Goal: Task Accomplishment & Management: Complete application form

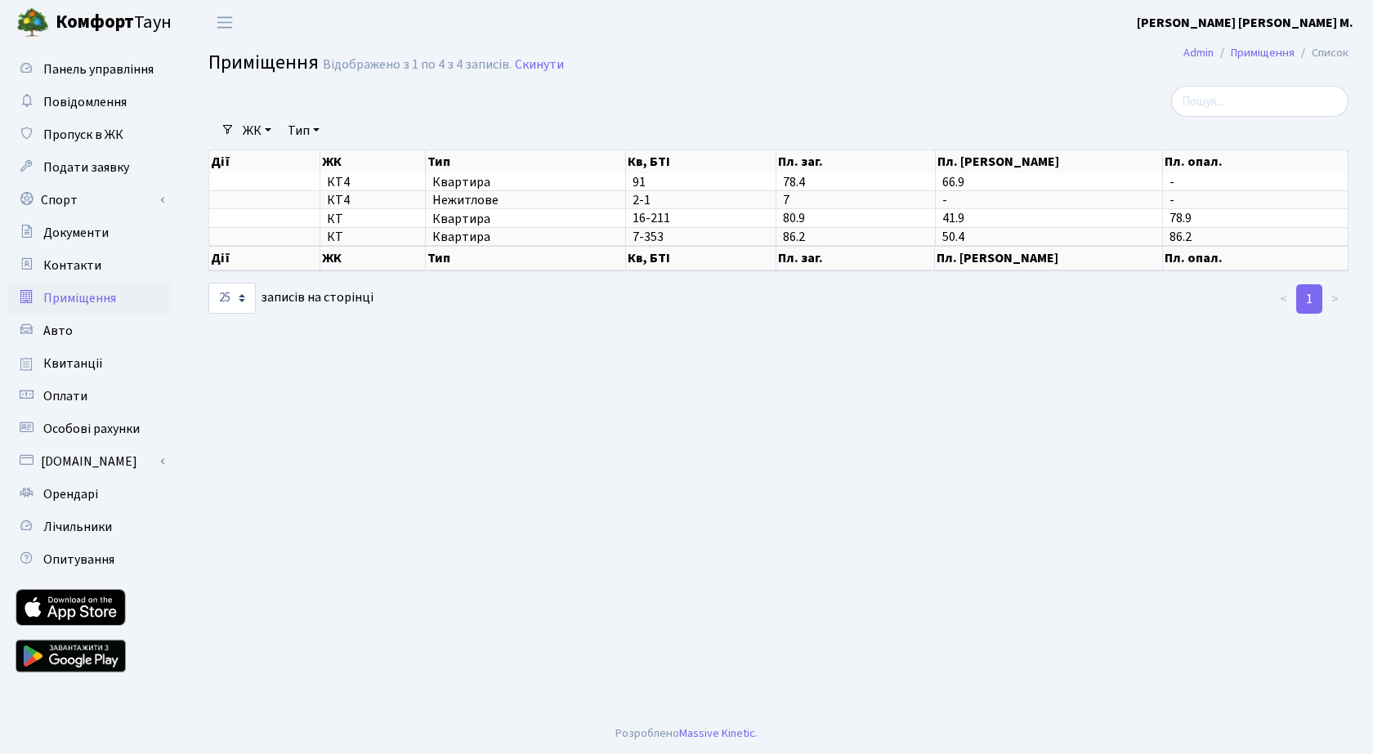
select select "25"
click at [95, 130] on span "Пропуск в ЖК" at bounding box center [83, 135] width 80 height 18
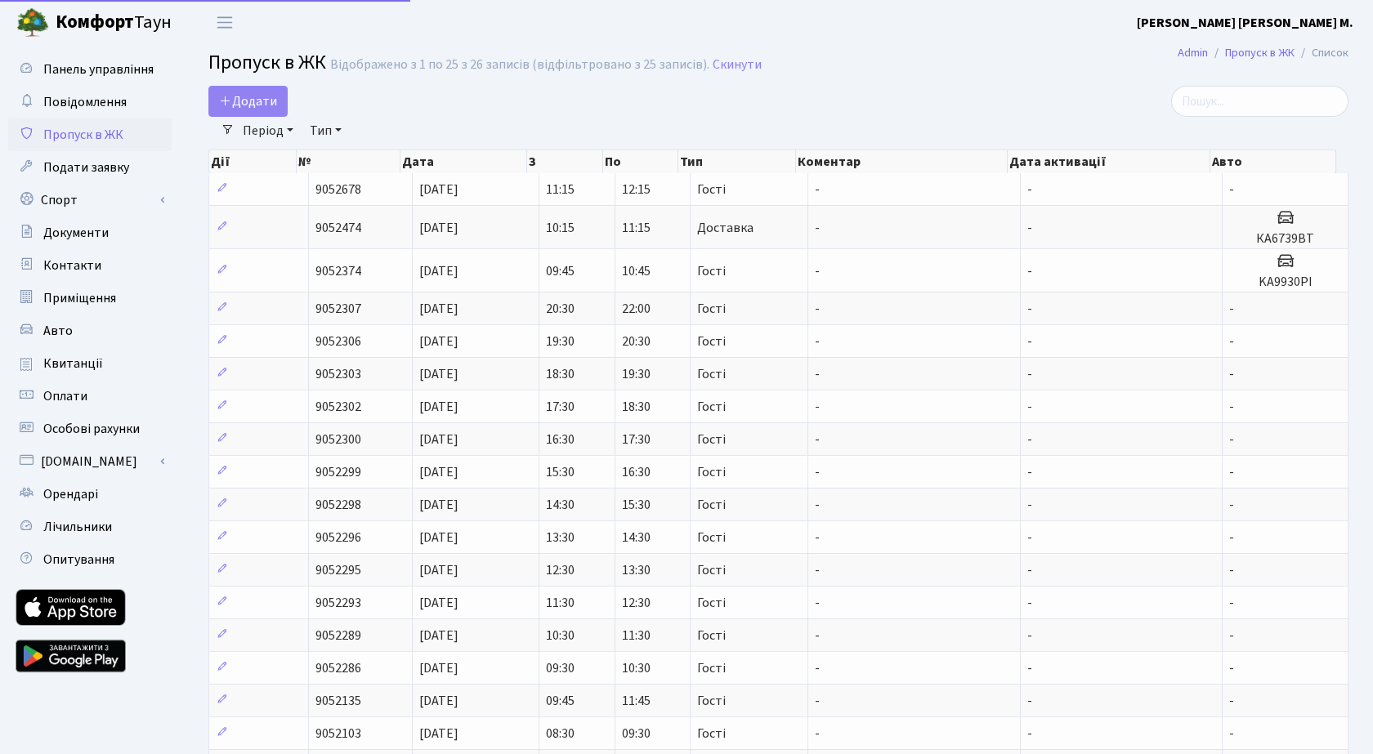
select select "25"
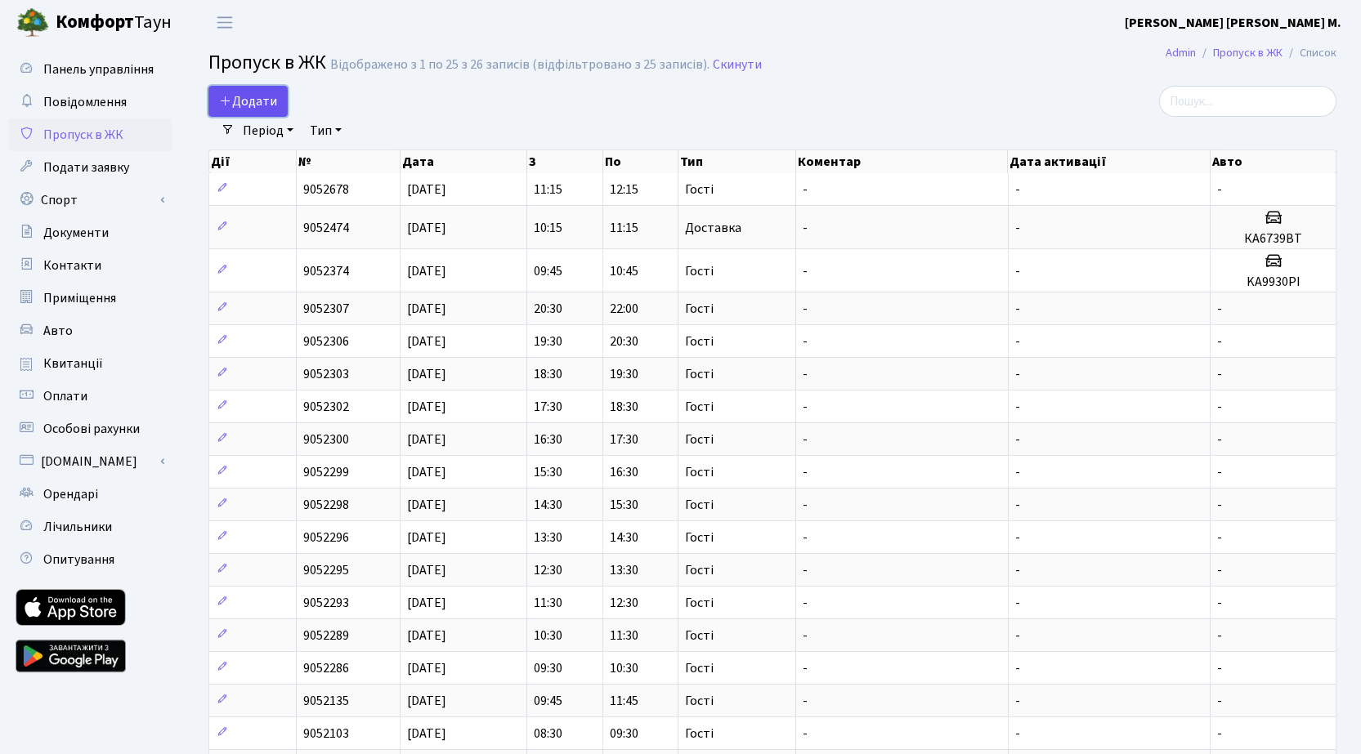
click at [266, 102] on span "Додати" at bounding box center [248, 101] width 58 height 18
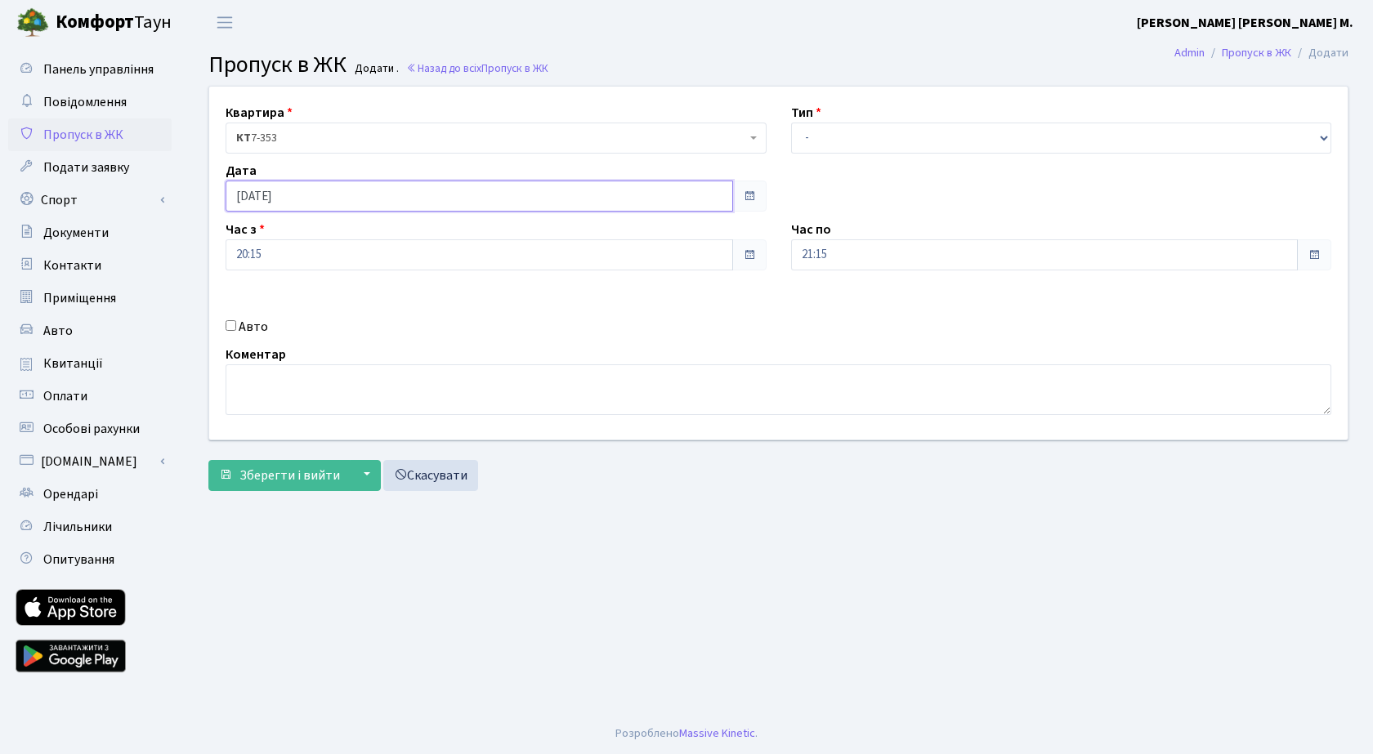
click at [326, 201] on input "08.10.2025" at bounding box center [480, 196] width 508 height 31
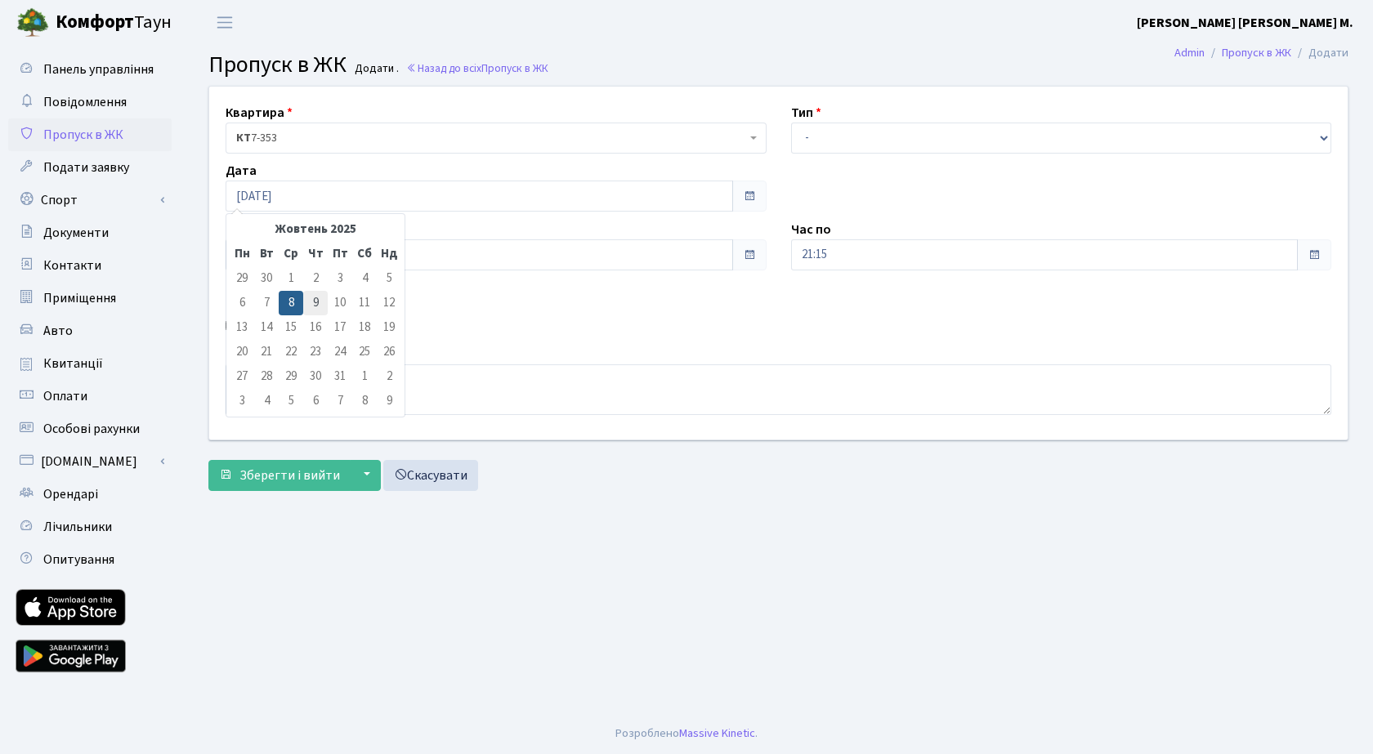
click at [318, 300] on td "9" at bounding box center [315, 303] width 25 height 25
type input "09.10.2025"
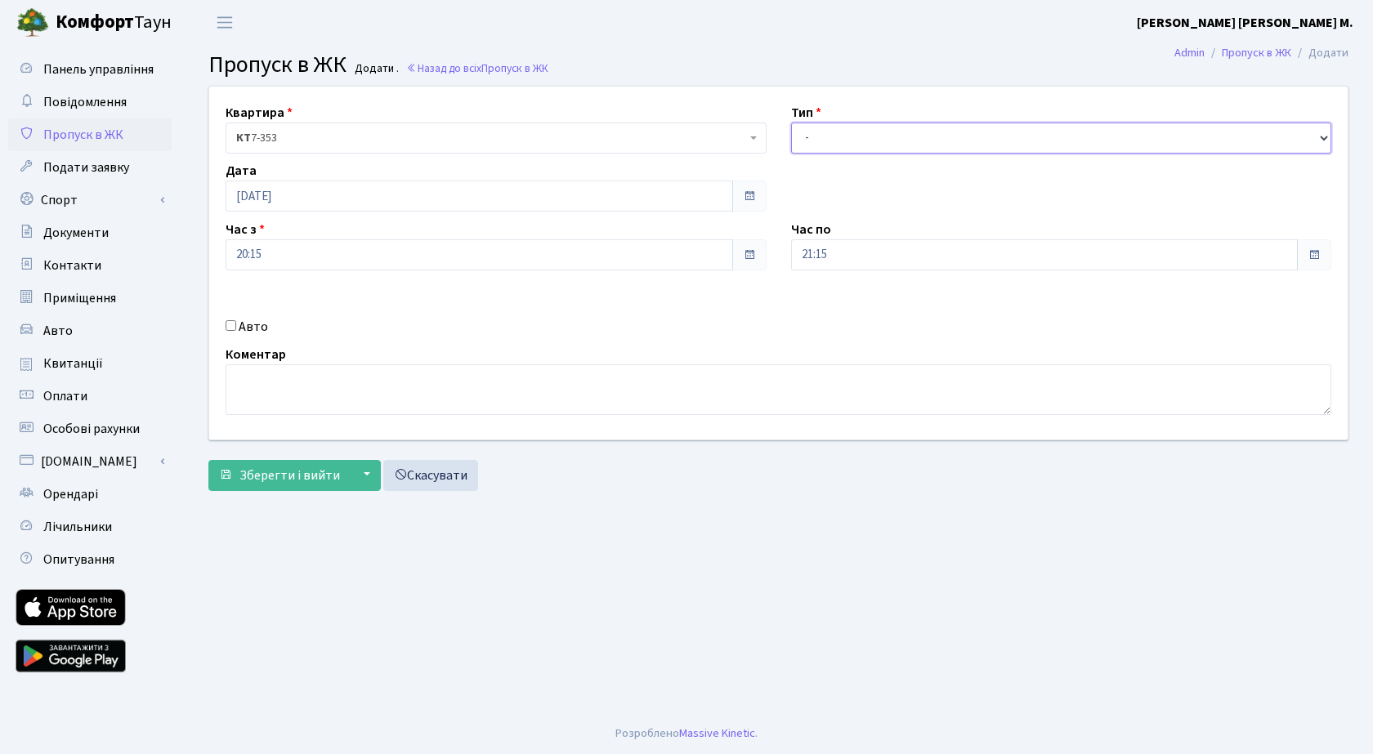
click at [867, 133] on select "- Доставка Таксі Гості Сервіс" at bounding box center [1061, 138] width 541 height 31
select select "3"
click at [791, 123] on select "- Доставка Таксі Гості Сервіс" at bounding box center [1061, 138] width 541 height 31
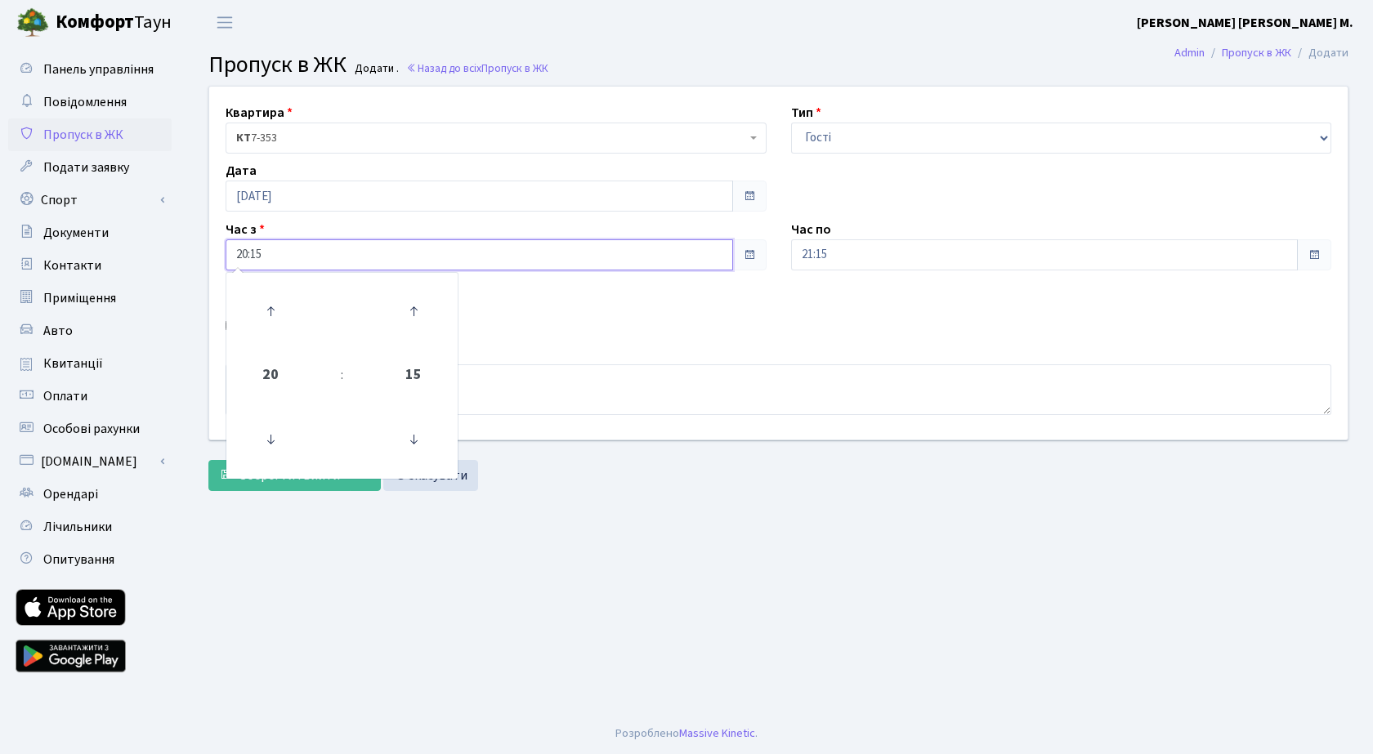
click at [355, 258] on input "20:15" at bounding box center [480, 254] width 508 height 31
click at [274, 313] on icon at bounding box center [270, 311] width 44 height 44
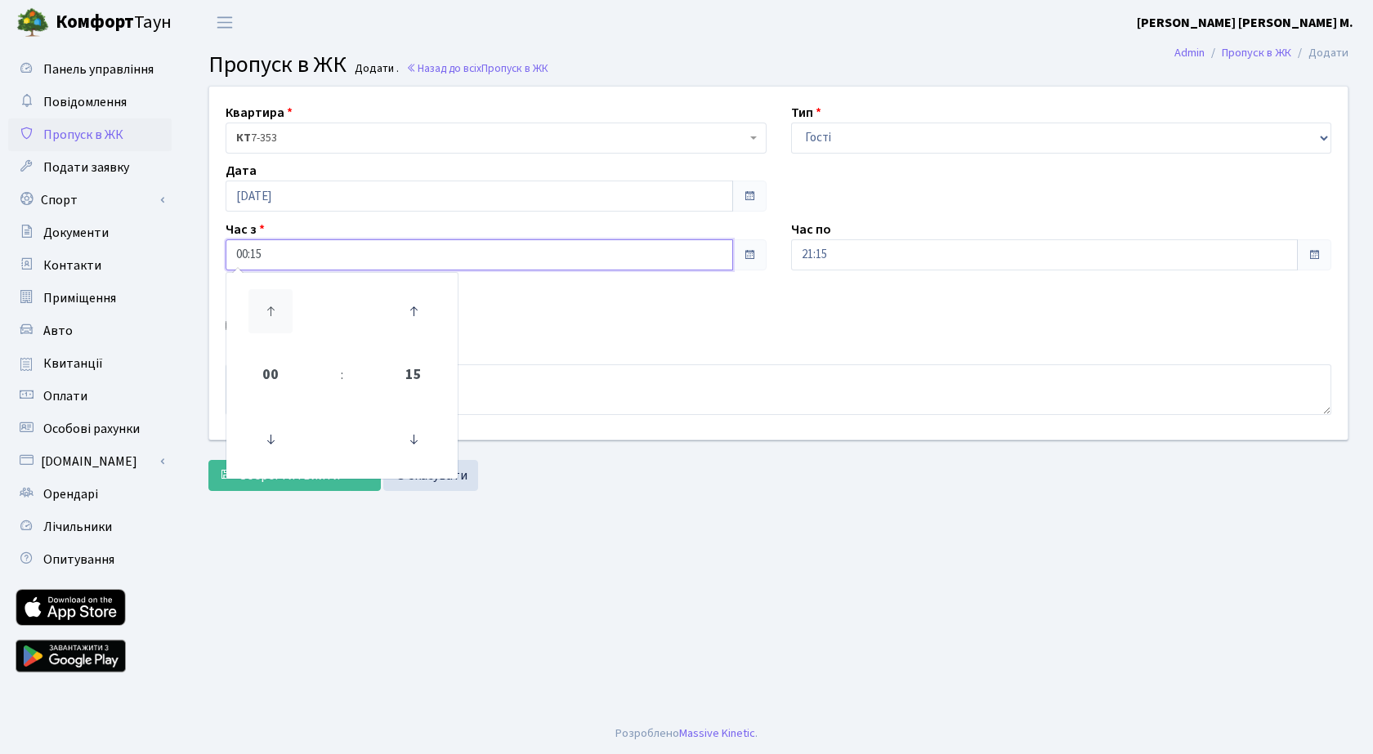
click at [274, 313] on icon at bounding box center [270, 311] width 44 height 44
click at [273, 311] on icon at bounding box center [270, 311] width 44 height 44
click at [271, 307] on icon at bounding box center [270, 311] width 44 height 44
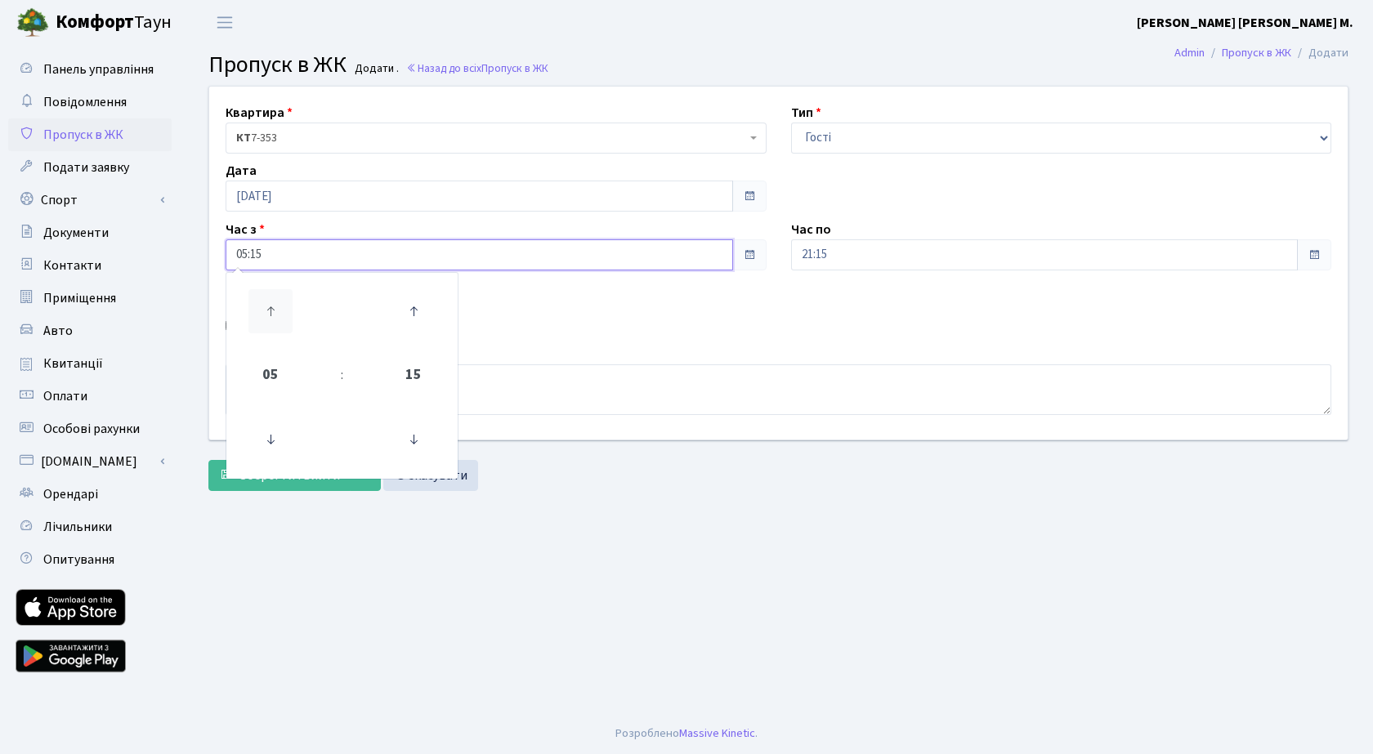
click at [271, 307] on icon at bounding box center [270, 311] width 44 height 44
click at [418, 438] on icon at bounding box center [413, 440] width 44 height 44
click at [420, 315] on icon at bounding box center [413, 311] width 44 height 44
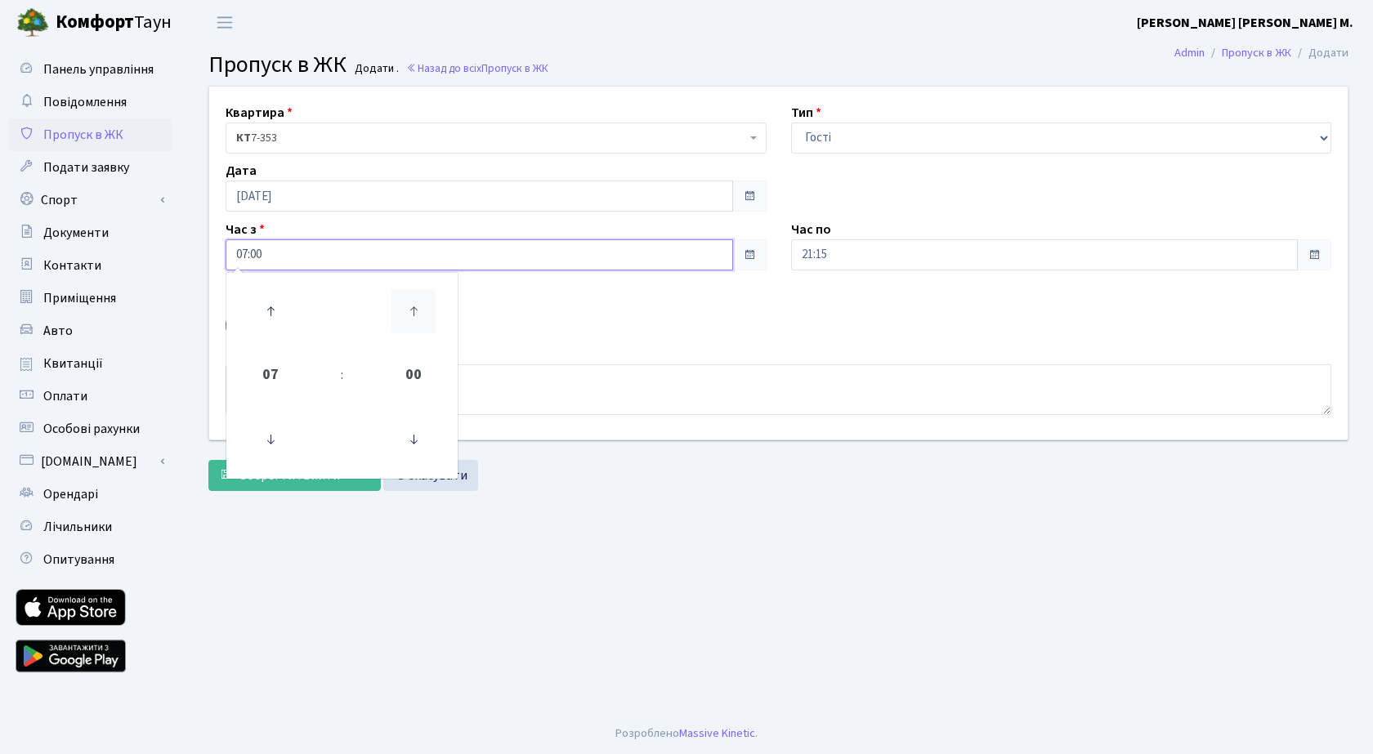
click at [420, 315] on icon at bounding box center [413, 311] width 44 height 44
click at [412, 310] on icon at bounding box center [413, 311] width 44 height 44
type input "07:30"
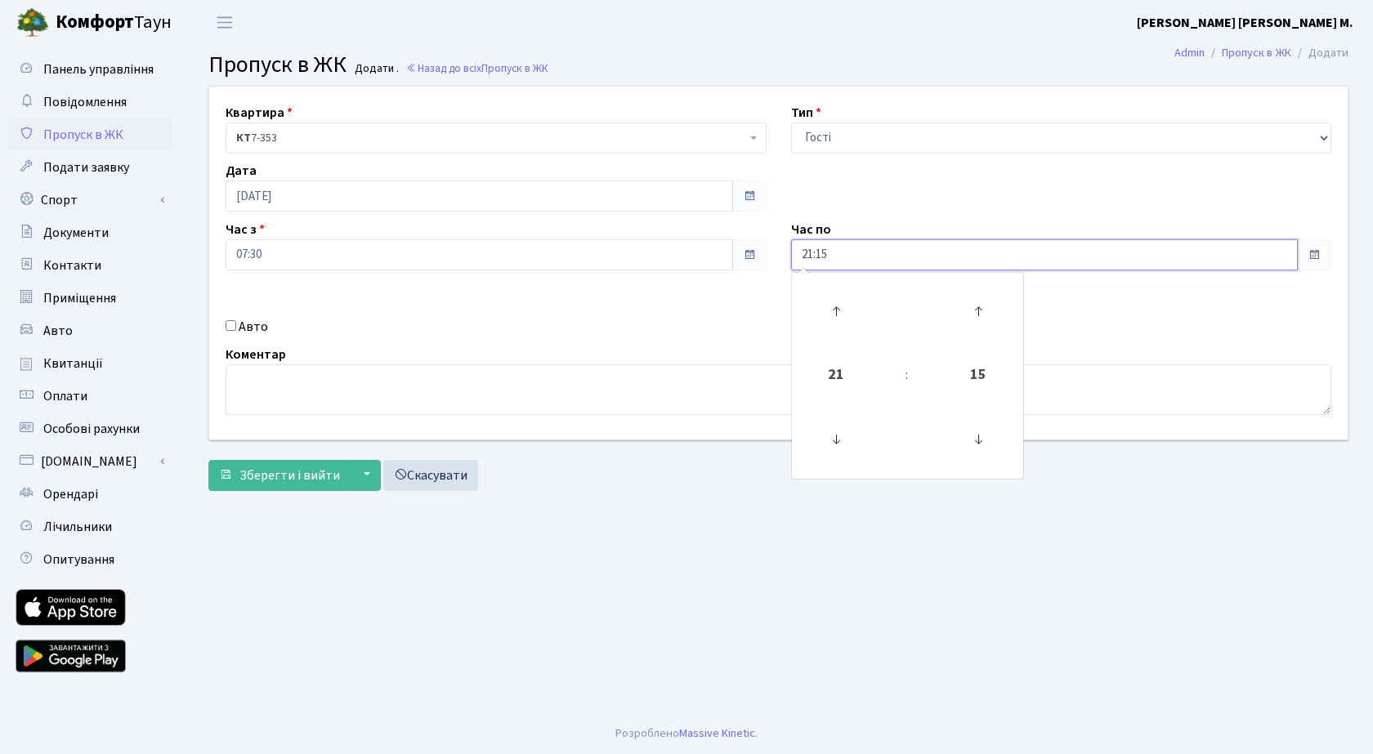
click at [855, 262] on input "21:15" at bounding box center [1045, 254] width 508 height 31
click at [838, 300] on icon at bounding box center [836, 311] width 44 height 44
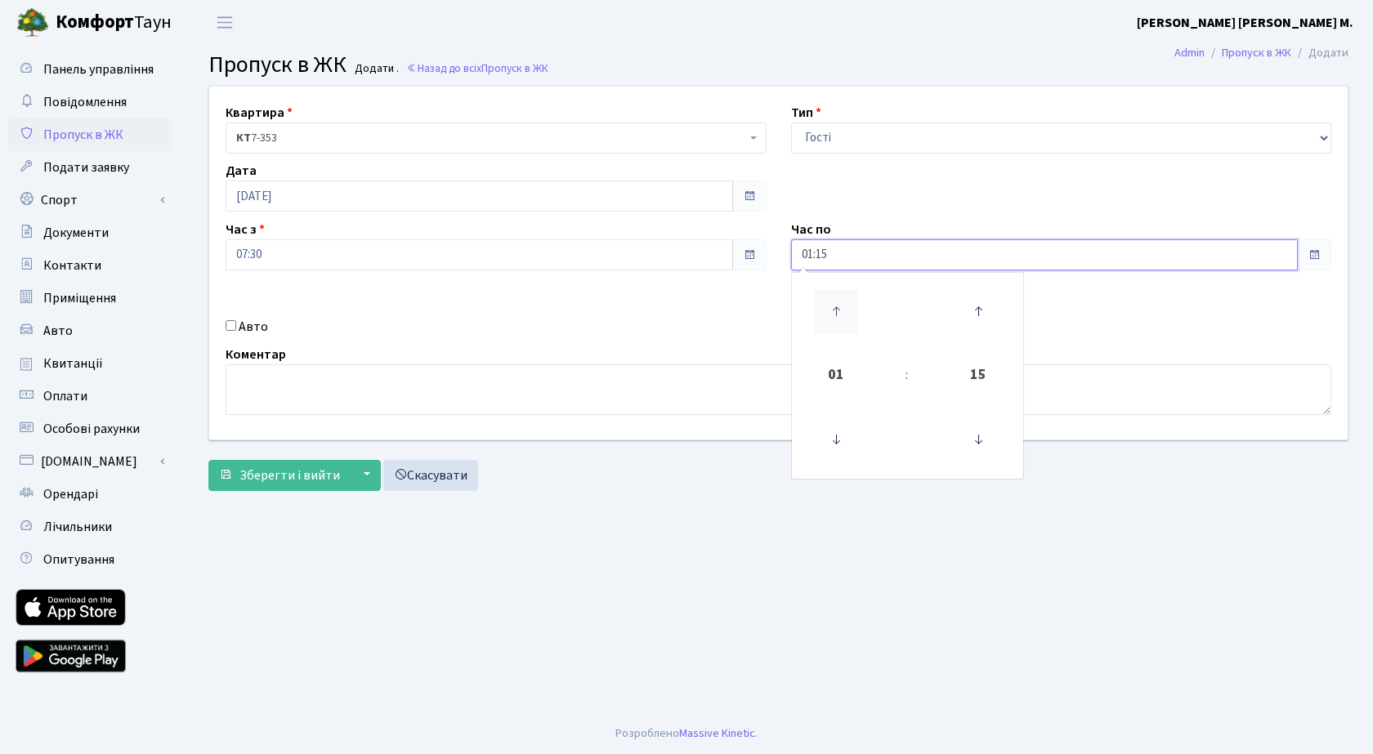
click at [838, 300] on icon at bounding box center [836, 311] width 44 height 44
click at [836, 300] on icon at bounding box center [836, 311] width 44 height 44
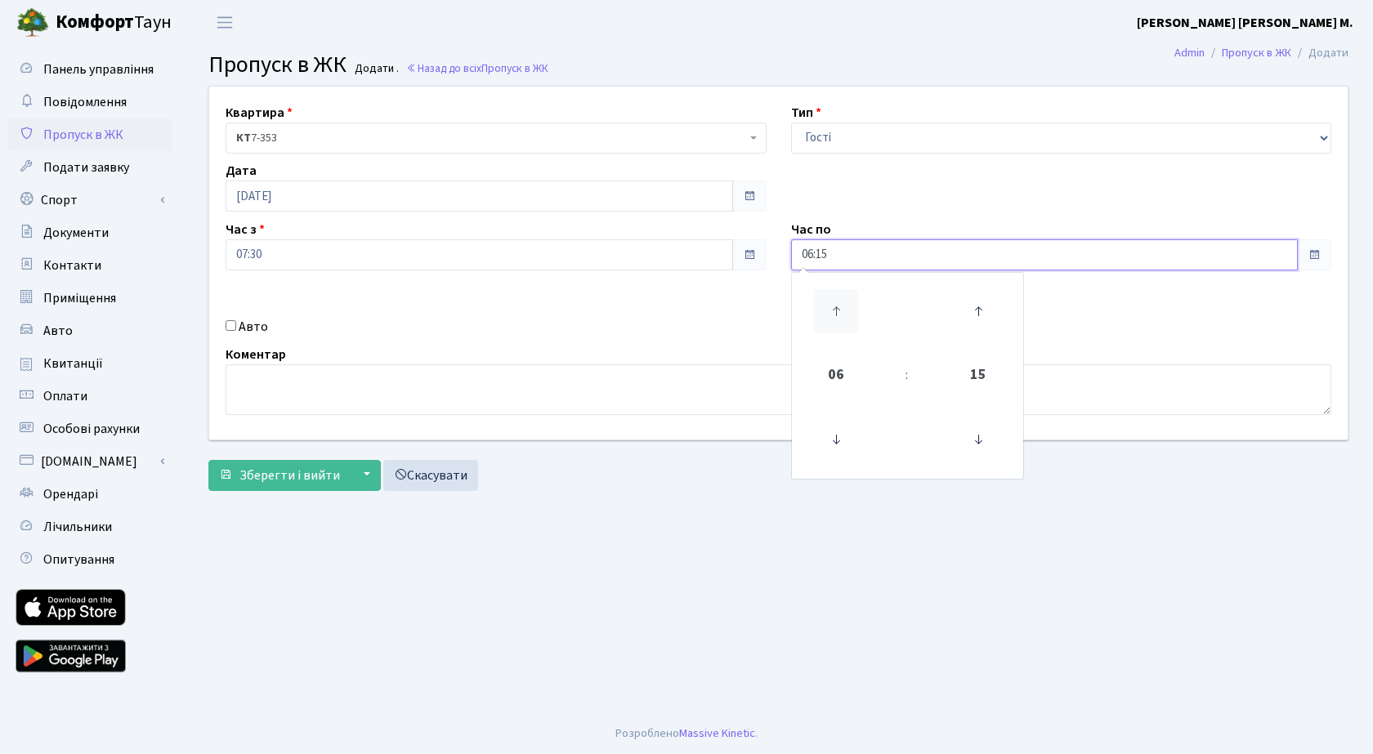
click at [836, 300] on icon at bounding box center [836, 311] width 44 height 44
drag, startPoint x: 831, startPoint y: 428, endPoint x: 821, endPoint y: 402, distance: 27.9
click at [830, 427] on icon at bounding box center [836, 440] width 44 height 44
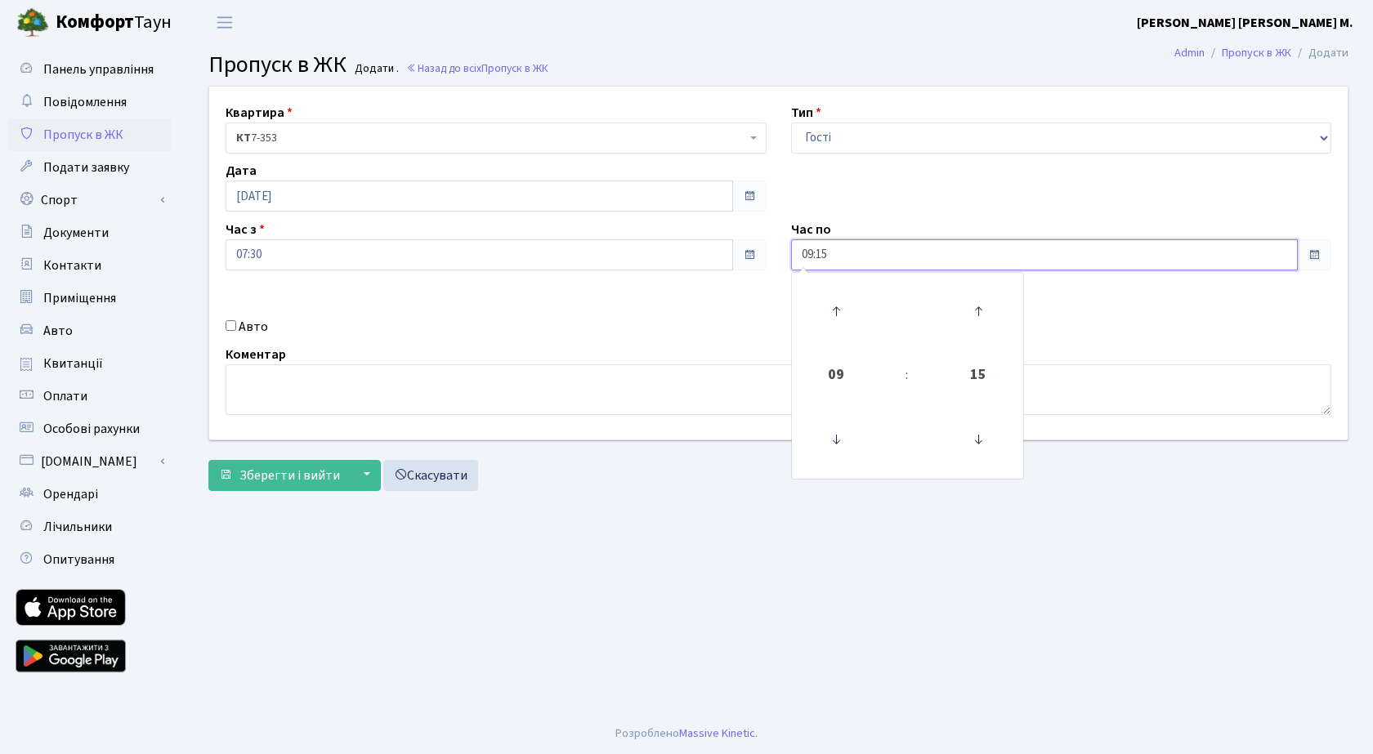
type input "08:15"
click at [438, 339] on div "Квартира <b>КТ</b>&nbsp;&nbsp;&nbsp;&nbsp;7-353 <b>КТ</b>&nbsp;&nbsp;&nbsp;&nbs…" at bounding box center [778, 263] width 1163 height 353
click at [255, 474] on span "Зберегти і вийти" at bounding box center [289, 476] width 101 height 18
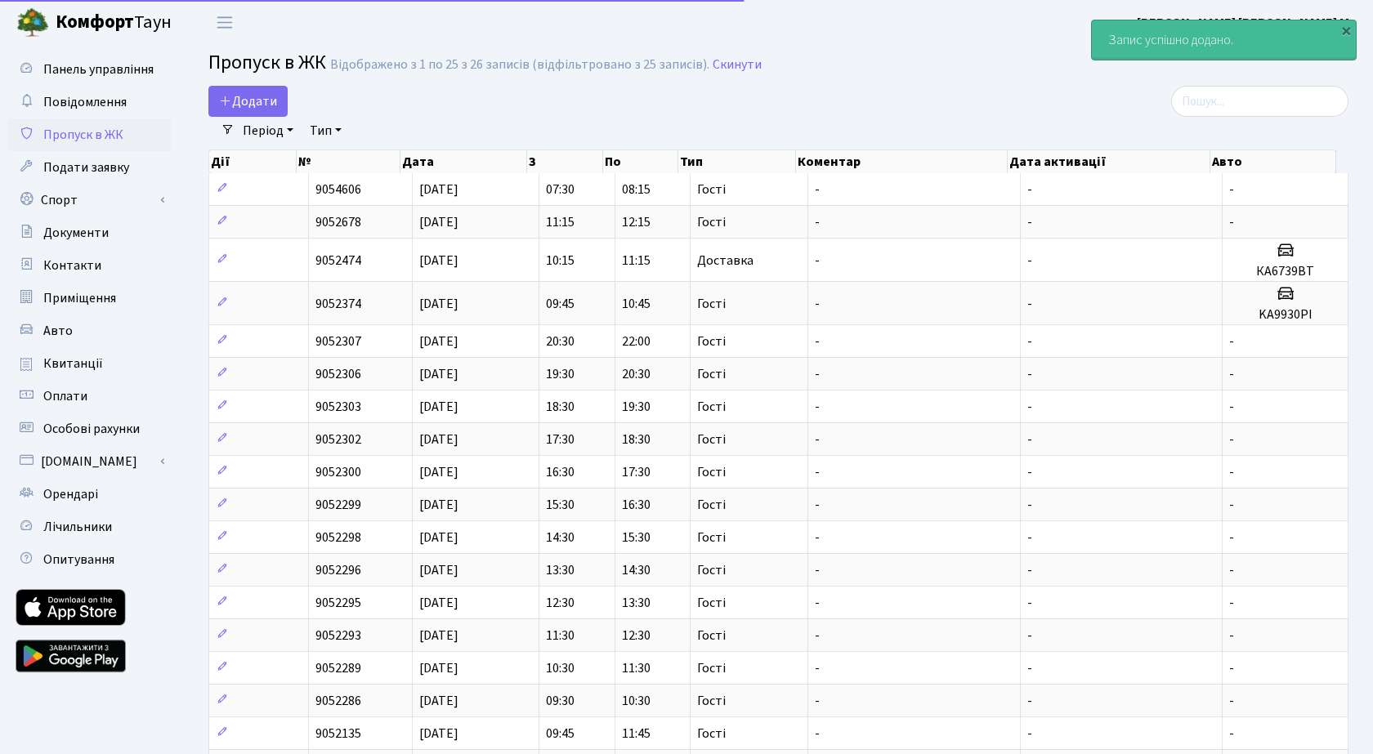
select select "25"
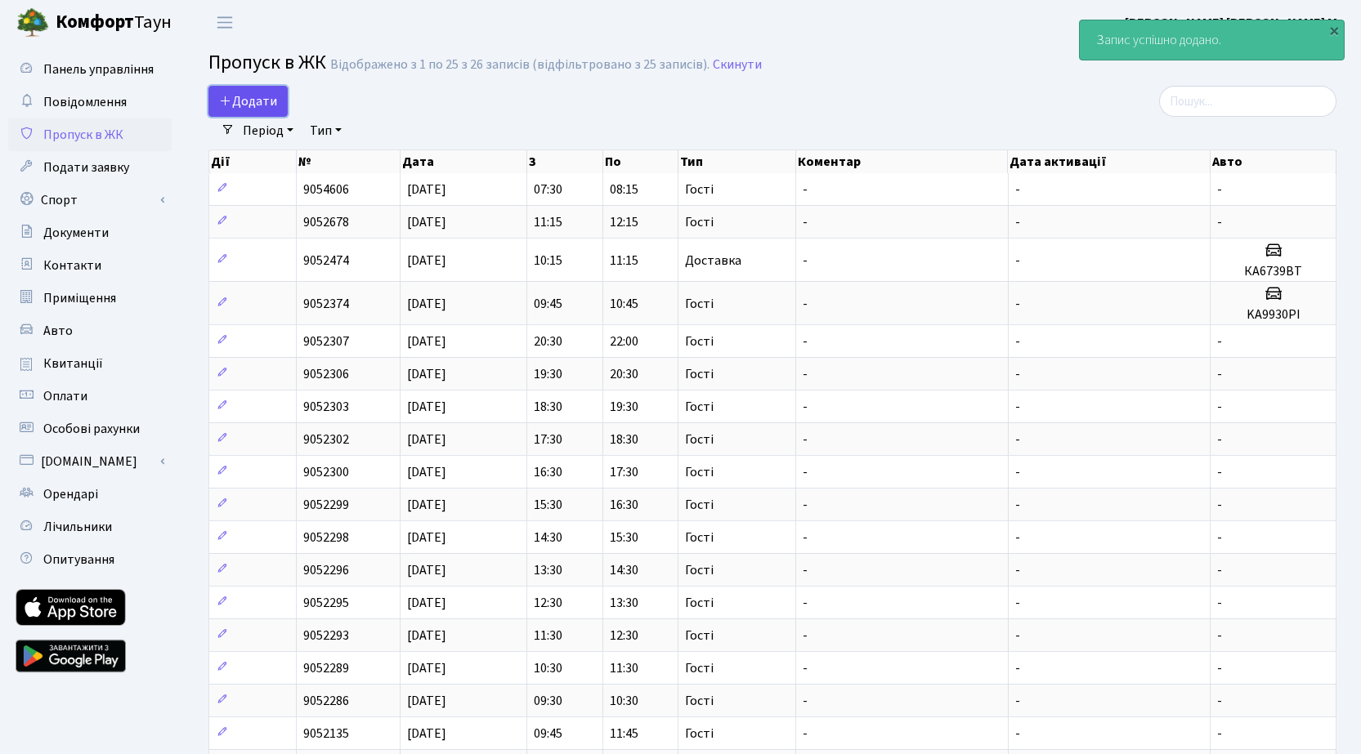
click at [254, 100] on span "Додати" at bounding box center [248, 101] width 58 height 18
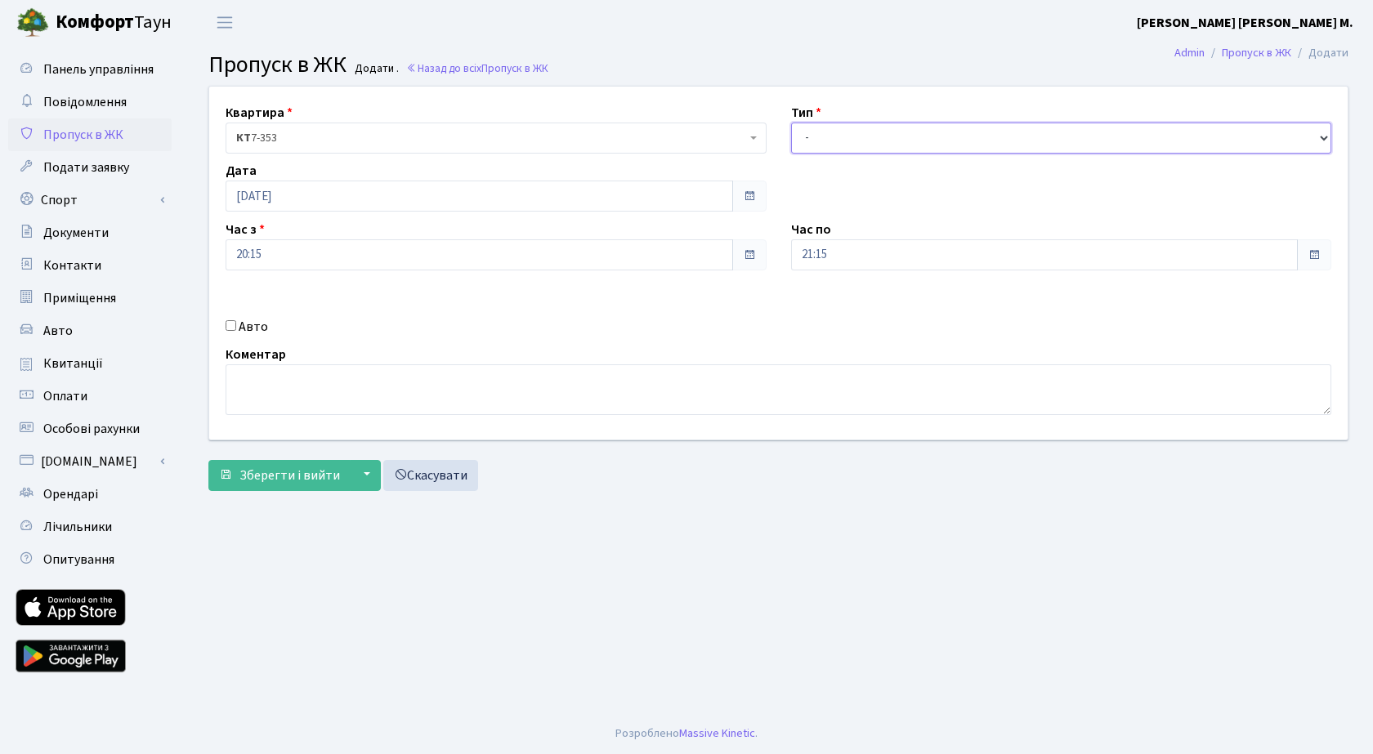
click at [845, 134] on select "- Доставка Таксі Гості Сервіс" at bounding box center [1061, 138] width 541 height 31
select select "3"
click at [791, 123] on select "- Доставка Таксі Гості Сервіс" at bounding box center [1061, 138] width 541 height 31
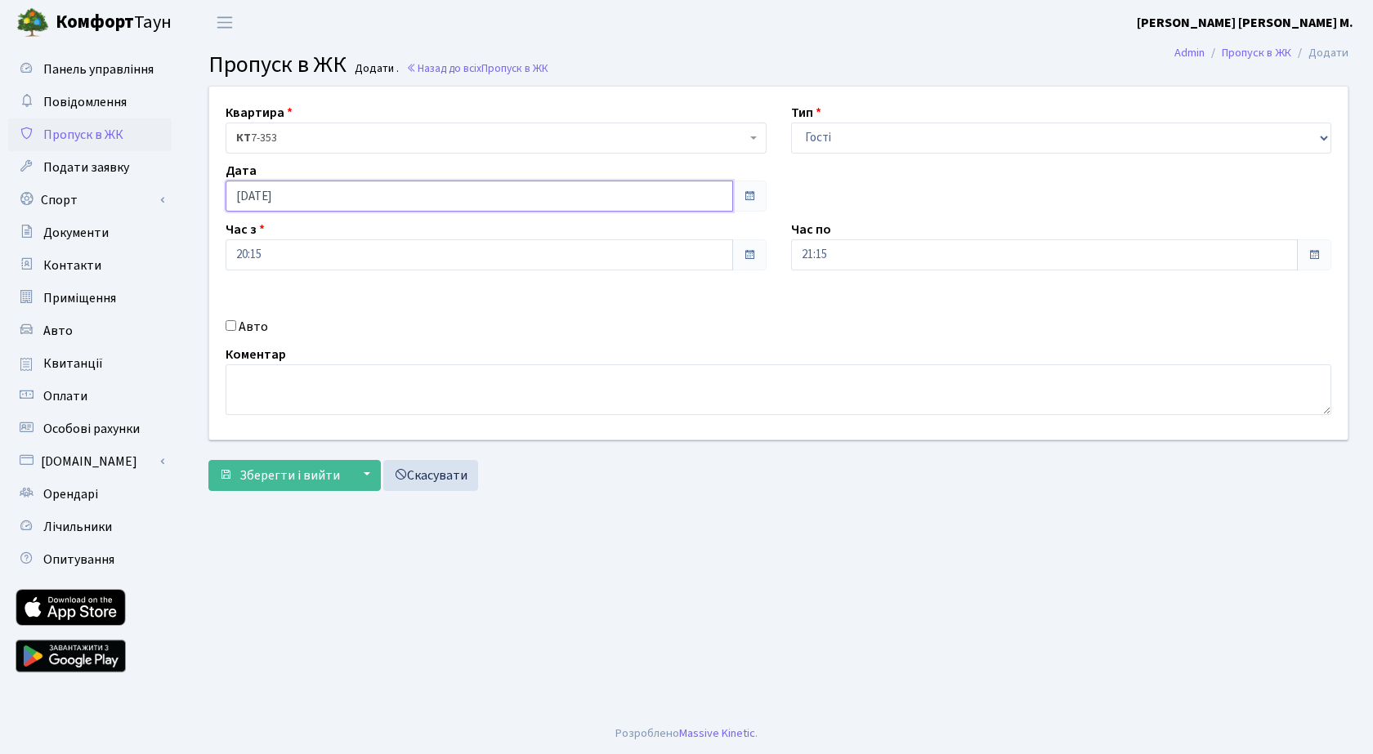
click at [313, 200] on input "[DATE]" at bounding box center [480, 196] width 508 height 31
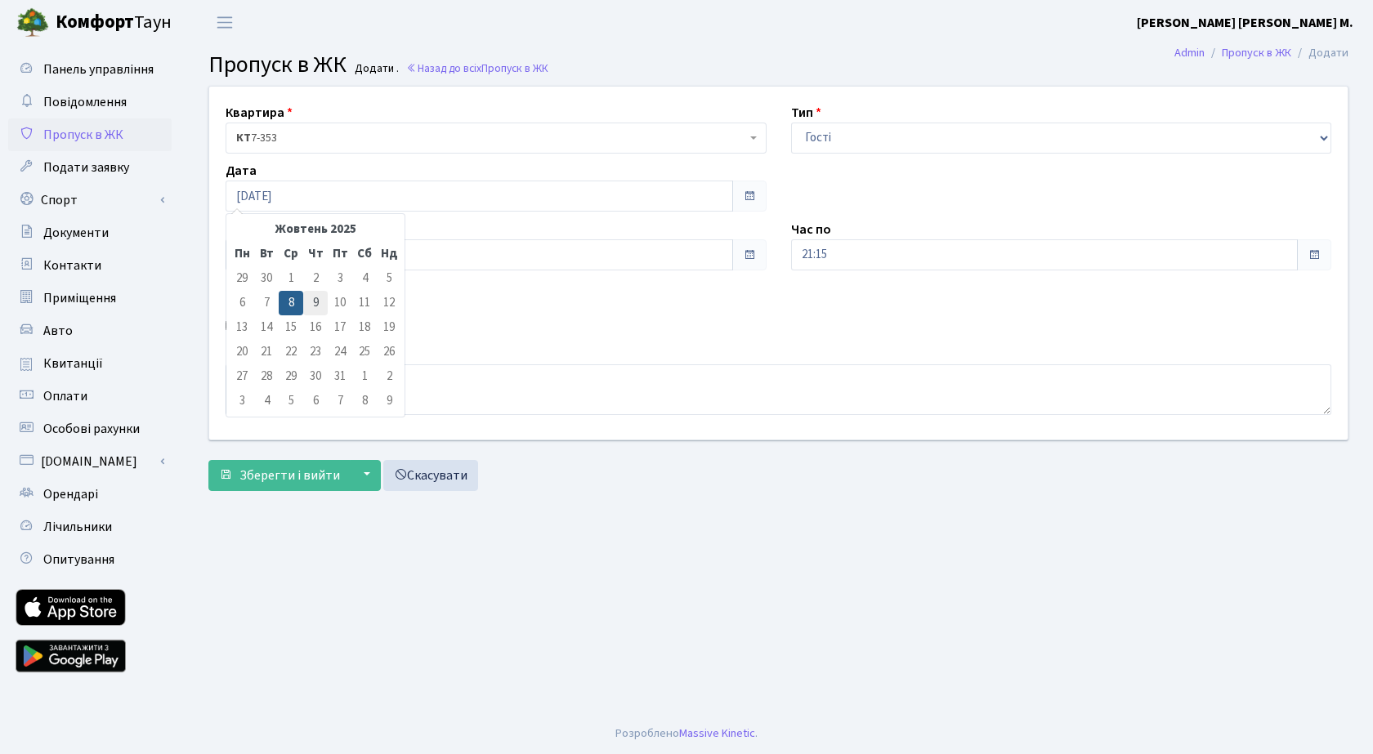
click at [315, 297] on td "9" at bounding box center [315, 303] width 25 height 25
type input "[DATE]"
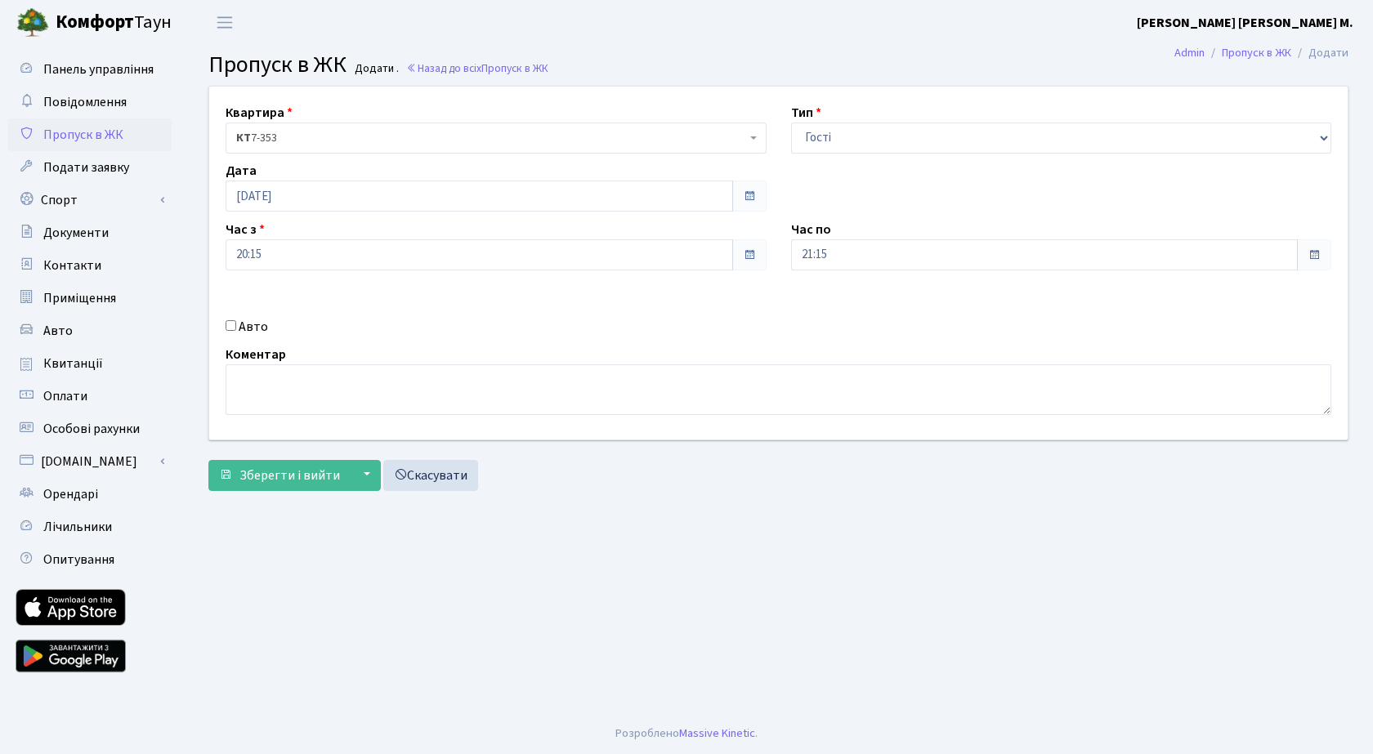
click at [454, 291] on div "Квартира <b>КТ</b>&nbsp;&nbsp;&nbsp;&nbsp;7-353 <b>КТ</b>&nbsp;&nbsp;&nbsp;&nbs…" at bounding box center [778, 263] width 1163 height 353
click at [318, 258] on input "20:15" at bounding box center [480, 254] width 508 height 31
click at [275, 307] on icon at bounding box center [270, 311] width 44 height 44
click at [274, 306] on icon at bounding box center [270, 311] width 44 height 44
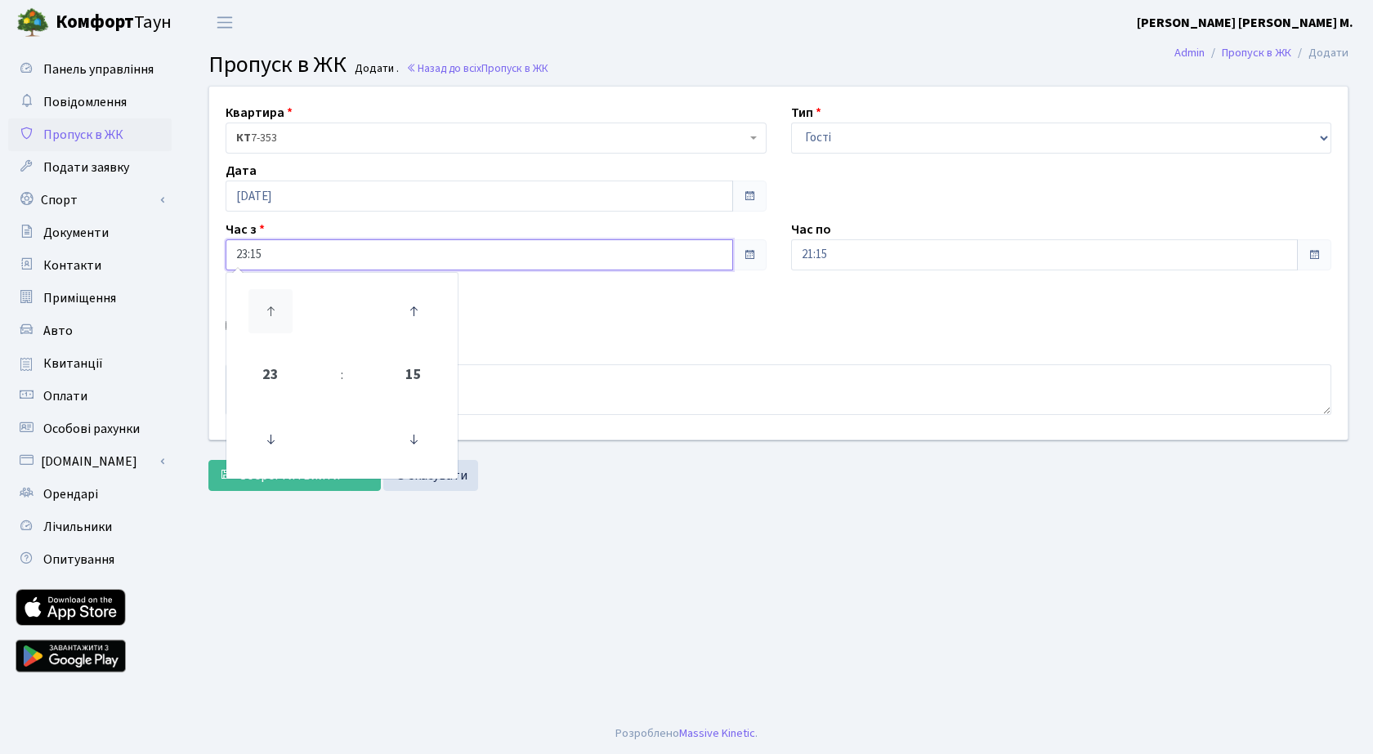
click at [274, 306] on icon at bounding box center [270, 311] width 44 height 44
click at [272, 305] on icon at bounding box center [270, 311] width 44 height 44
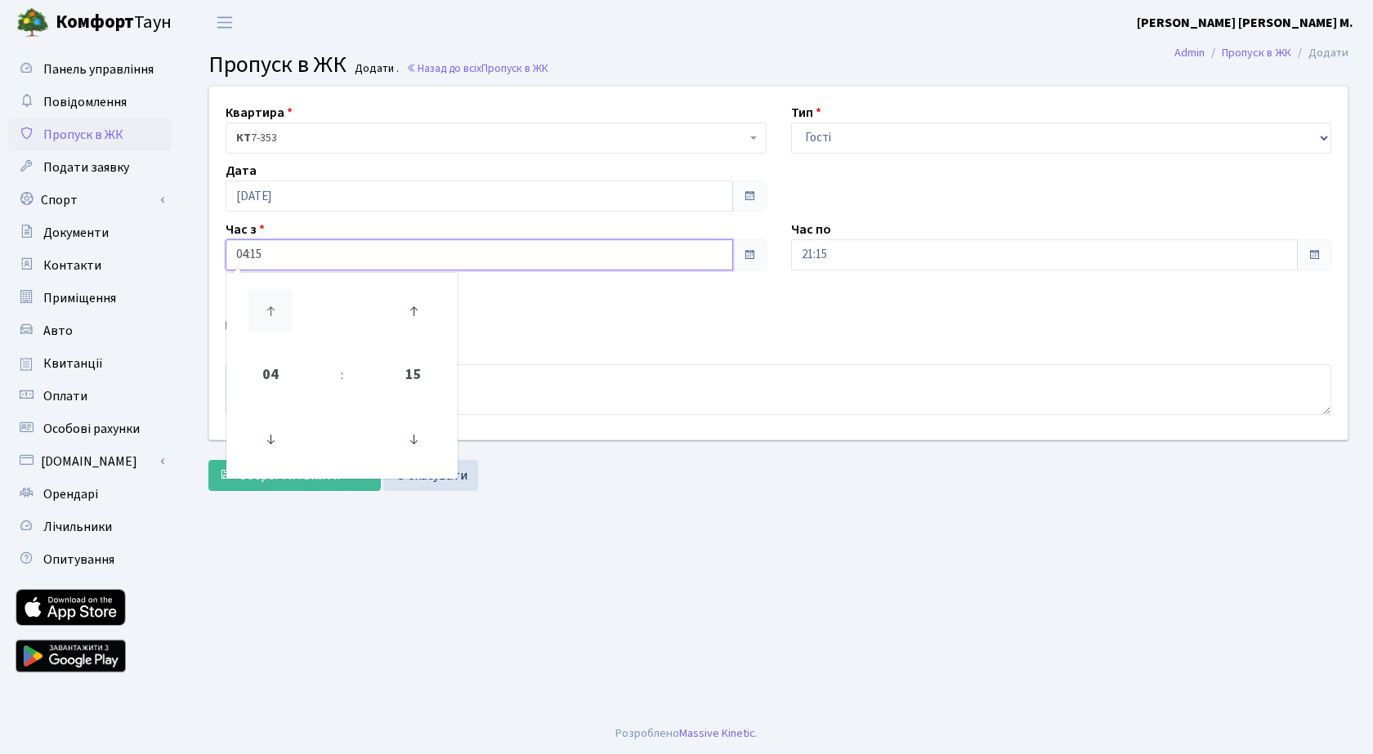
click at [272, 304] on icon at bounding box center [270, 311] width 44 height 44
type input "08:15"
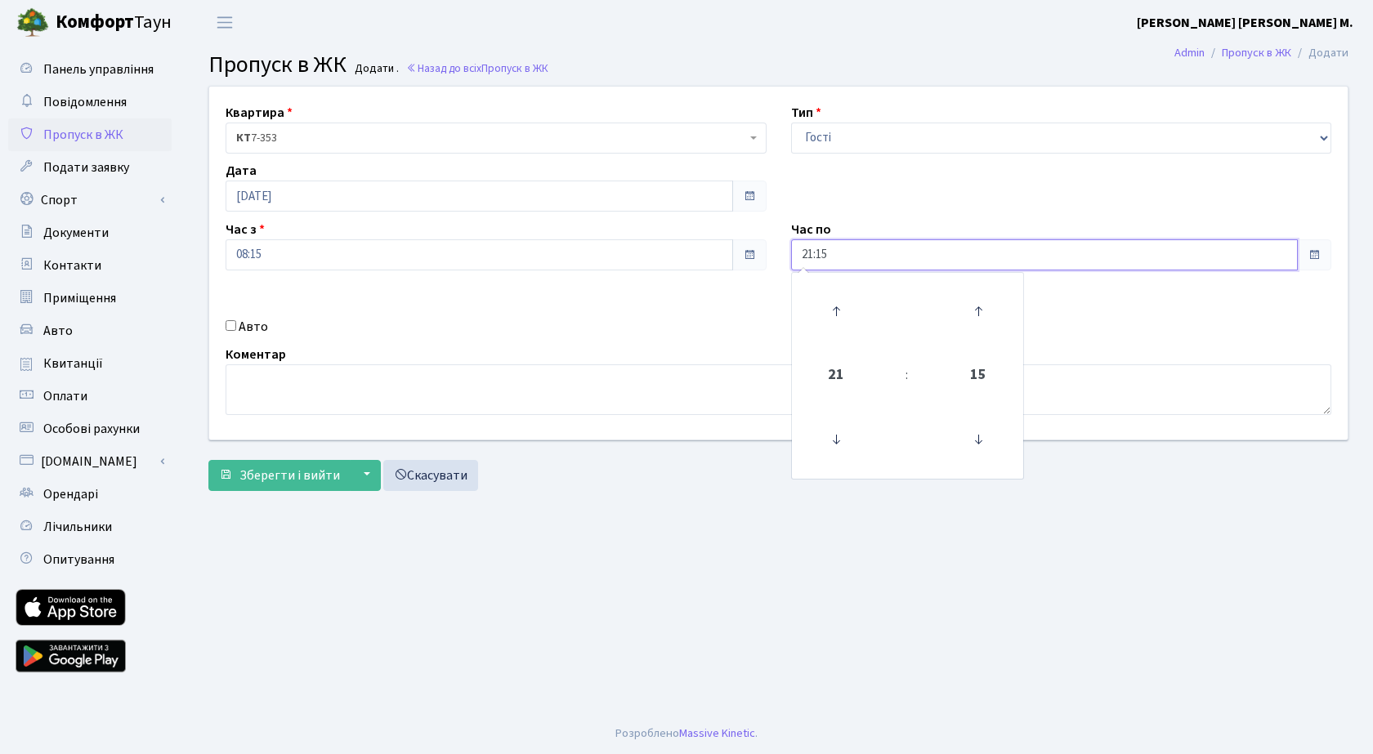
click at [874, 252] on input "21:15" at bounding box center [1045, 254] width 508 height 31
click at [834, 309] on icon at bounding box center [836, 311] width 44 height 44
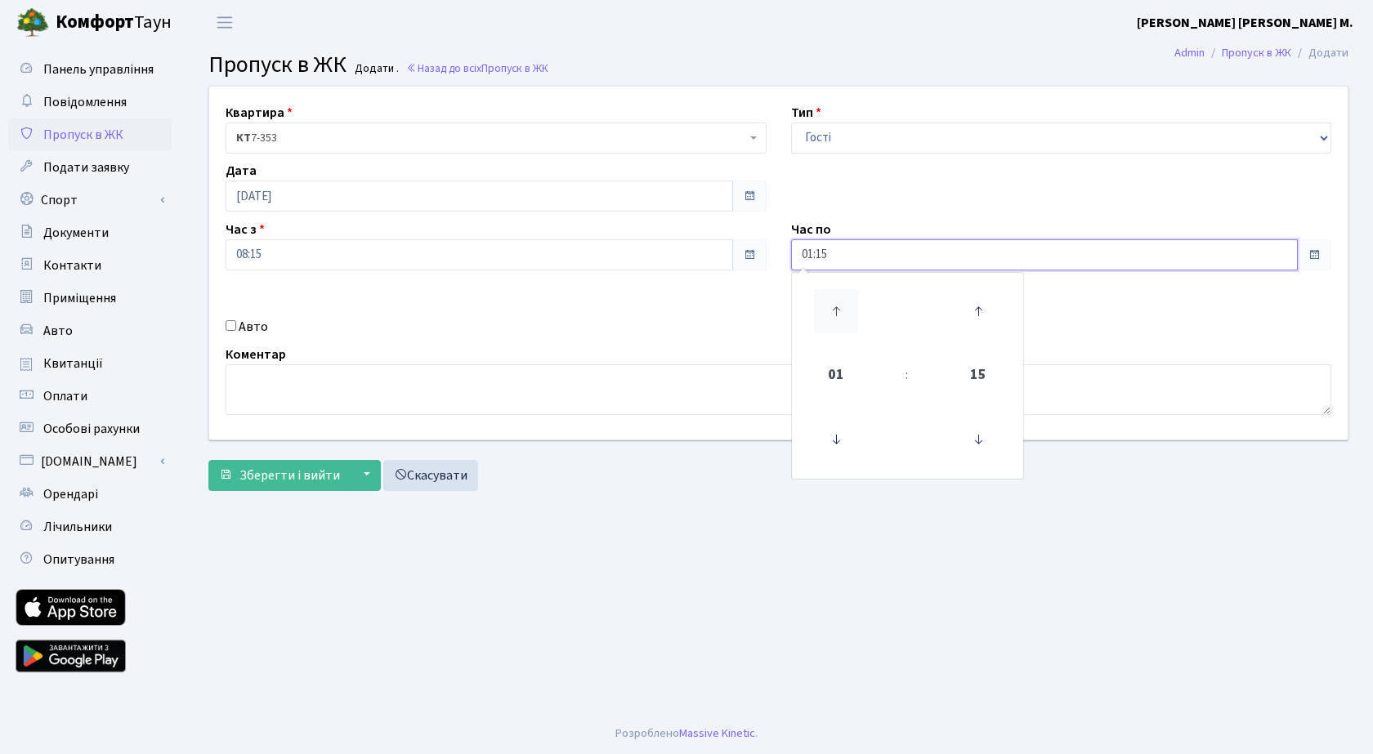
click at [834, 309] on icon at bounding box center [836, 311] width 44 height 44
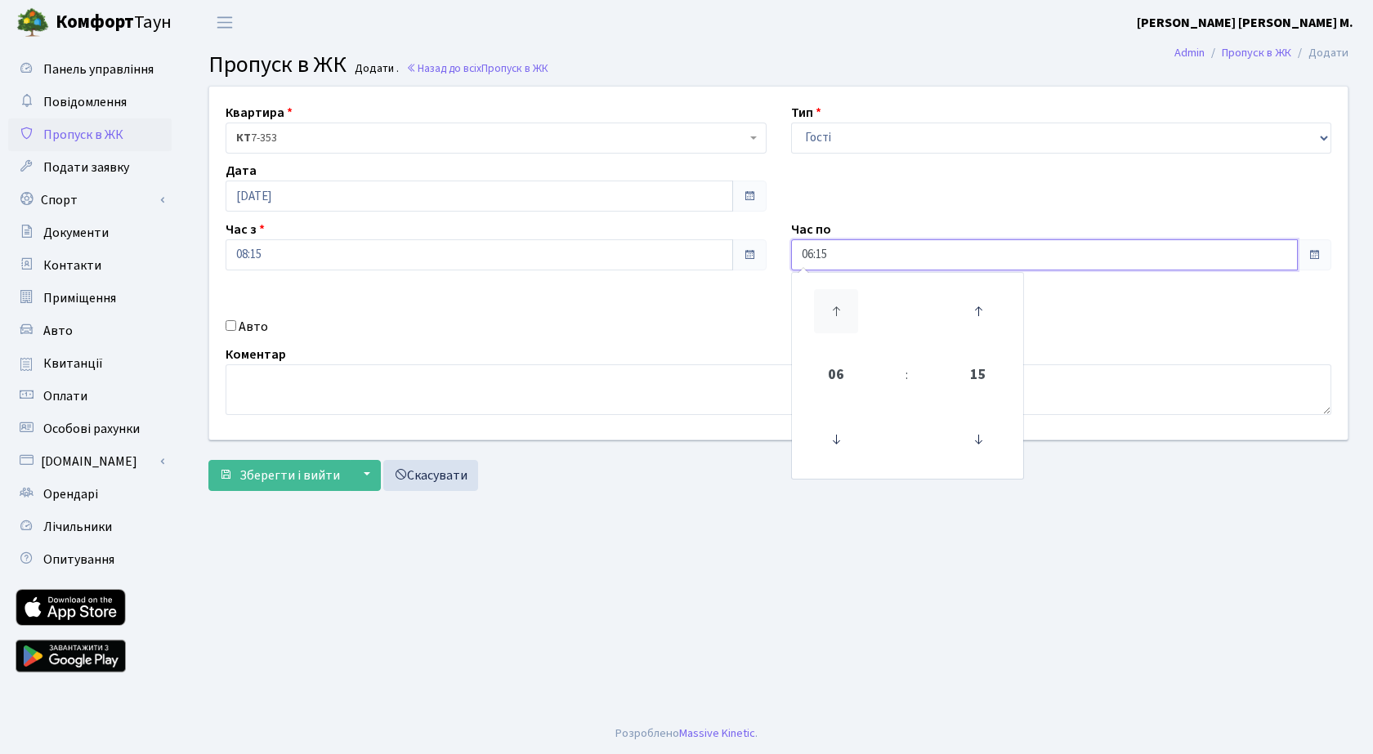
click at [834, 309] on icon at bounding box center [836, 311] width 44 height 44
click at [830, 308] on icon at bounding box center [836, 311] width 44 height 44
type input "09:15"
click at [324, 472] on span "Зберегти і вийти" at bounding box center [289, 476] width 101 height 18
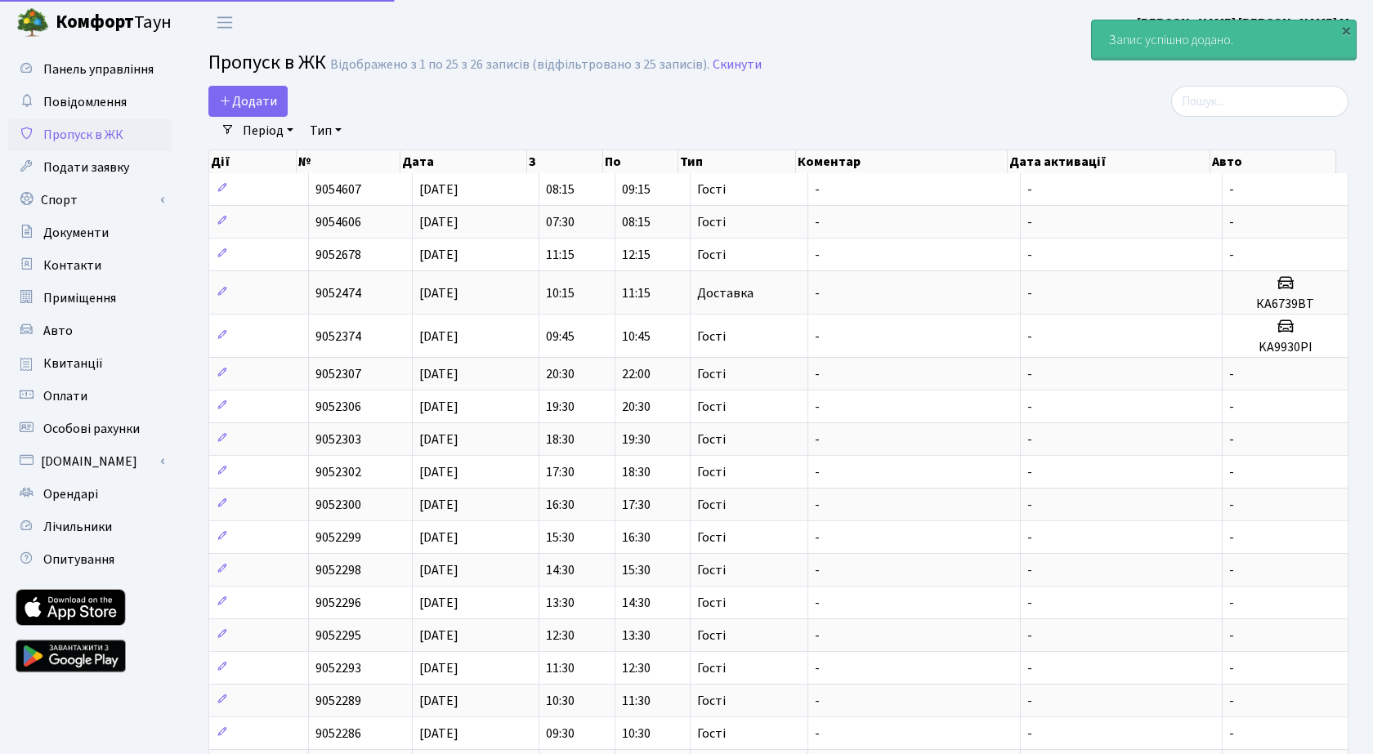
select select "25"
